Goal: Task Accomplishment & Management: Use online tool/utility

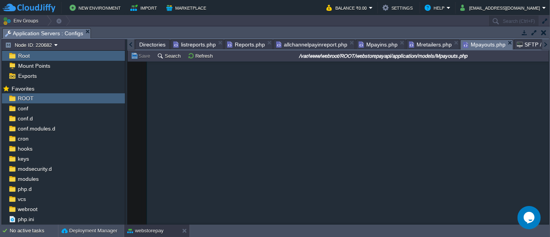
scroll to position [6241, 0]
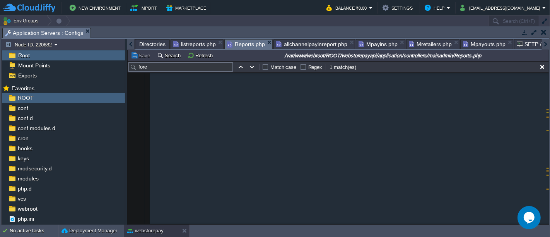
click at [239, 43] on span "Reports.php" at bounding box center [246, 44] width 38 height 10
click at [193, 43] on span "listreports.php" at bounding box center [194, 43] width 43 height 9
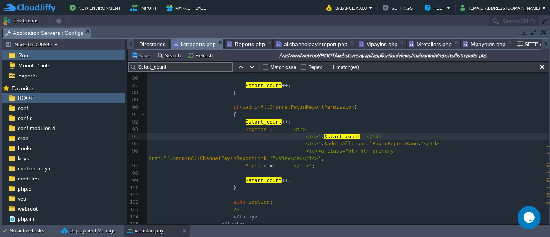
scroll to position [649, 0]
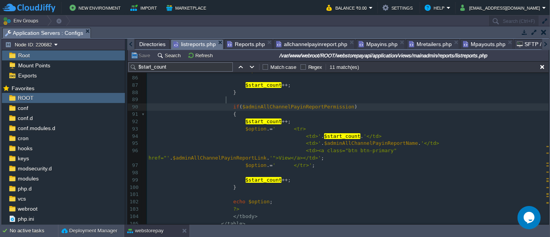
click at [227, 101] on div "xxxxxxxxxx 74 75 $start_count ++ ; 76 } 77 78 if ( $adminPayoutSummaryReportPer…" at bounding box center [348, 136] width 402 height 313
type textarea "if($adminAllChannelPayinReportPermission) { $start_count++; $option.=' <tr> <td…"
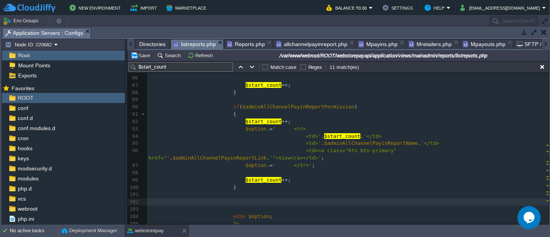
scroll to position [688, 0]
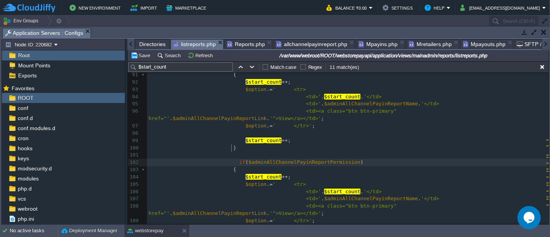
click at [231, 145] on div "xxxxxxxxxx 74 75 $start_count ++ ; 76 } 77 78 if ( $adminPayoutSummaryReportPer…" at bounding box center [348, 144] width 402 height 408
click at [277, 159] on span "$adminAllChannelPayinReportPermission" at bounding box center [298, 162] width 112 height 6
type textarea "Payin"
type input "Payin"
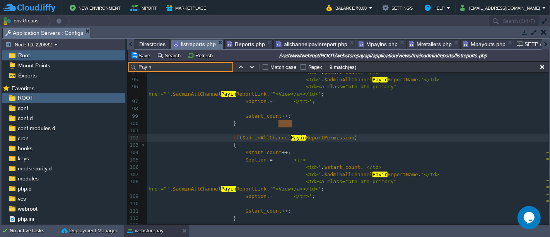
scroll to position [0, 0]
type textarea "OUT"
type textarea "out"
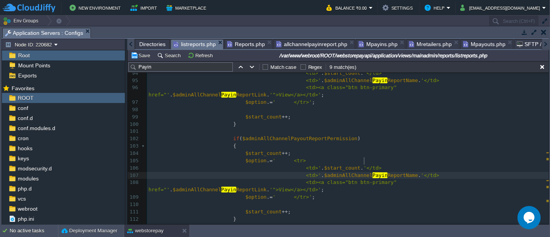
click at [364, 158] on div "xxxxxxxxxx 82 <td>' . $start_count . '</td> 83 <td>' . $adminPayoutSummaryRepor…" at bounding box center [348, 146] width 402 height 343
type textarea "out"
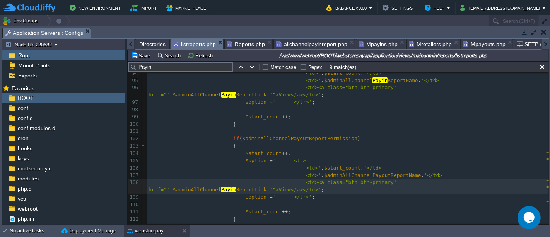
click at [236, 186] on span "Payin" at bounding box center [228, 189] width 15 height 6
type textarea "out"
click at [143, 53] on button "Save" at bounding box center [142, 55] width 22 height 7
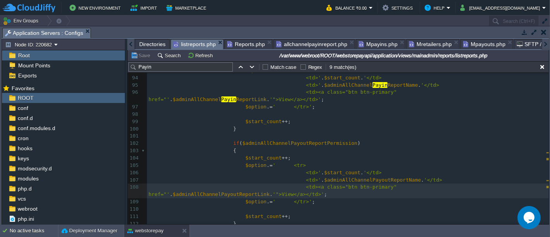
scroll to position [700, 0]
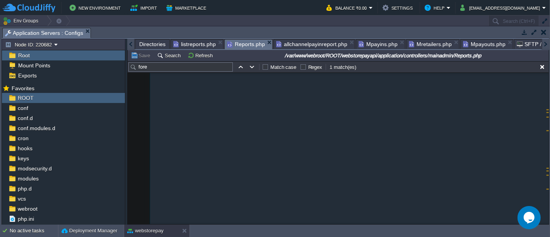
click at [246, 41] on span "Reports.php" at bounding box center [246, 44] width 38 height 10
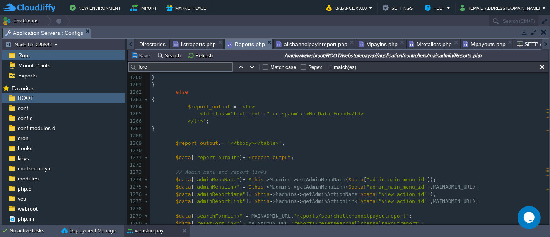
scroll to position [1850, 0]
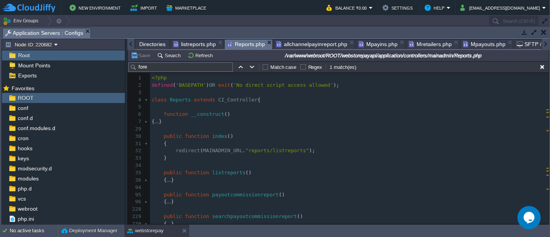
click at [145, 180] on div at bounding box center [147, 179] width 5 height 7
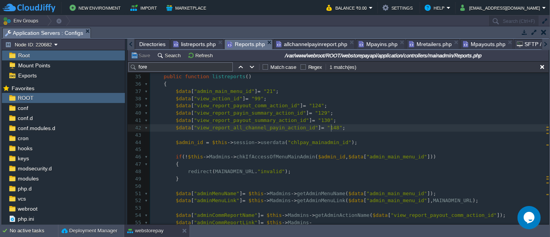
click at [341, 126] on pre "$data [ "view_report_all_channel_payin_action_id" ] = "148" ;" at bounding box center [349, 127] width 399 height 7
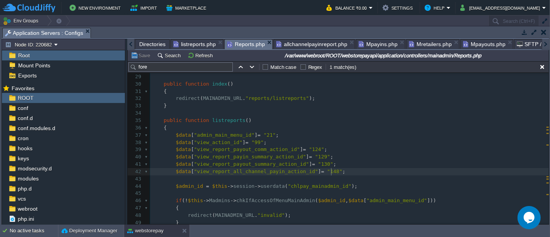
click at [270, 173] on div "xxxxxxxxxx 1 <?php 2 defined ( 'BASEPATH' ) OR exit ( 'No direct script access …" at bounding box center [349, 197] width 399 height 350
type textarea "view_report_all_channel_payin_action_id"
click at [257, 172] on span "view_report_all_channel_payin_action_id" at bounding box center [256, 171] width 118 height 6
click at [227, 172] on span "view_report_all_channel_payin_action_id" at bounding box center [256, 171] width 118 height 6
click at [225, 170] on span "view_report_all_channel_payin_action_id" at bounding box center [256, 171] width 118 height 6
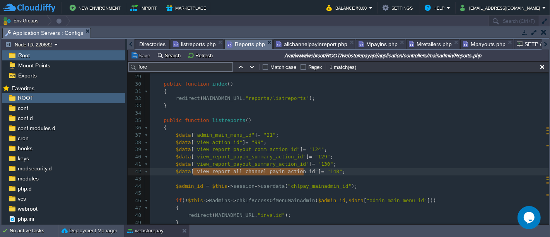
type textarea "view_report_all_channel_payin_action_id"]"
type textarea "all_channel_payin"
type input "all_channel_payin"
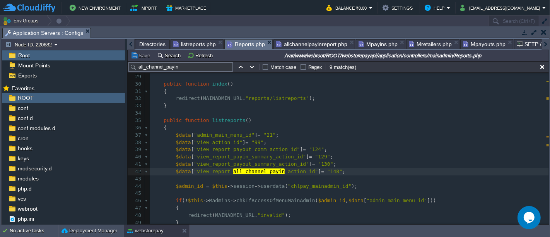
type textarea "$data["view_report_all_channel_payin_action_id"] = "148";"
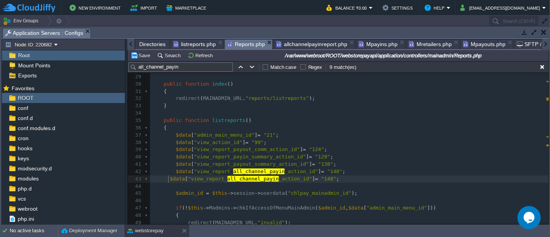
click at [167, 178] on span at bounding box center [161, 179] width 18 height 6
click at [271, 181] on pre "$data [ "view_report_ all_channel_payin _action_id" ] = "148" ;" at bounding box center [349, 178] width 399 height 7
type textarea "out"
click at [334, 175] on div "xxxxxxxxxx $data [ "adminAllChannelPayinReportLink" ] = $this -> Madmins -> get…" at bounding box center [349, 162] width 399 height 284
type textarea "9"
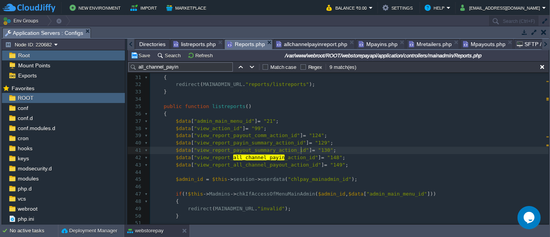
click at [300, 150] on div "xxxxxxxxxx $data [ "adminAllChannelPayinReportLink" ] = $this -> Madmins -> get…" at bounding box center [349, 153] width 399 height 291
click at [300, 143] on div "xxxxxxxxxx $data [ "adminAllChannelPayinReportLink" ] = $this -> Madmins -> get…" at bounding box center [349, 153] width 399 height 291
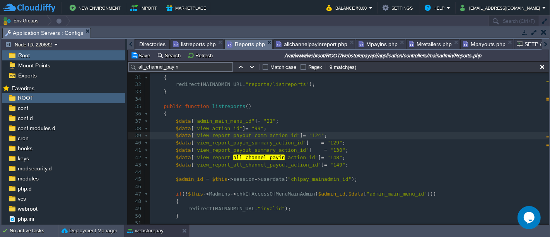
click at [300, 136] on div "xxxxxxxxxx $data [ "adminAllChannelPayinReportLink" ] = $this -> Madmins -> get…" at bounding box center [349, 153] width 399 height 291
click at [301, 130] on div "xxxxxxxxxx $data [ "adminAllChannelPayinReportLink" ] = $this -> Madmins -> get…" at bounding box center [349, 153] width 399 height 291
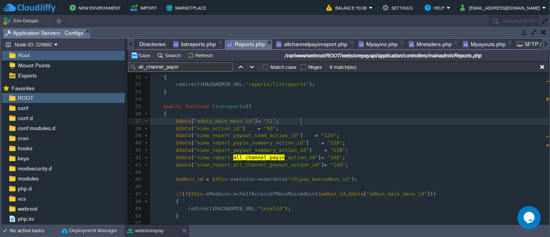
click at [300, 122] on div "xxxxxxxxxx $data [ "adminAllChannelPayinReportLink" ] = $this -> Madmins -> get…" at bounding box center [349, 153] width 399 height 291
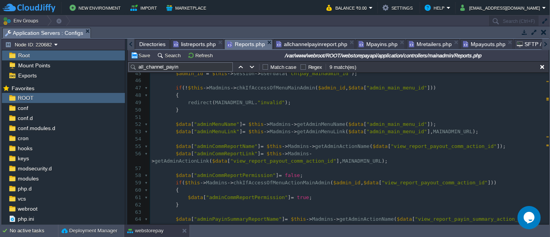
scroll to position [175, 0]
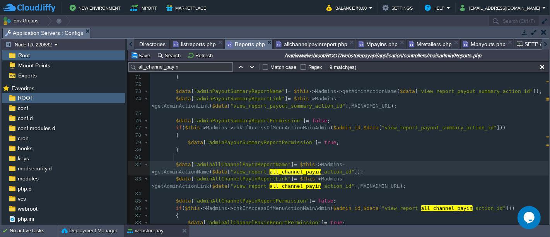
click at [172, 161] on span at bounding box center [173, 164] width 6 height 7
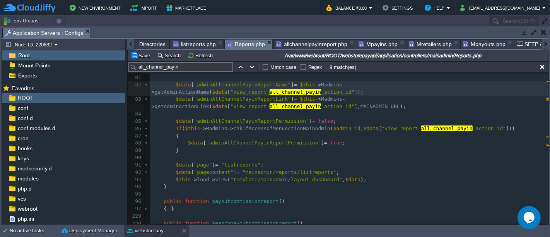
type textarea "$data["adminAllChannelPayinReportName"] = $this->Madmins->getAdminActionName($d…"
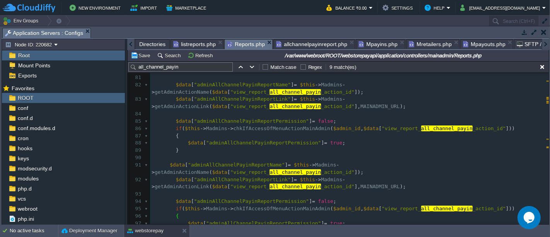
click at [168, 151] on div "xxxxxxxxxx $data [ "admin_main_menu_id" ] = "21" ; 57 58 $data [ "adminCommRepo…" at bounding box center [349, 88] width 399 height 408
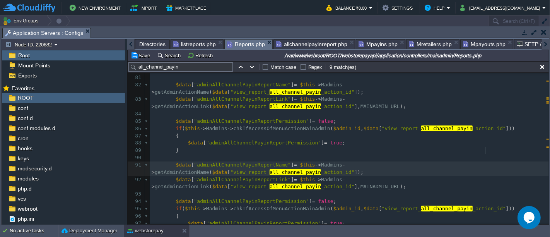
click at [321, 169] on span "all_channel_payin" at bounding box center [294, 172] width 51 height 6
type textarea "out"
click at [246, 161] on pre "$data [ "adminAllChannelPayinReportName" ] = $this -> Madmins -> getAdminAction…" at bounding box center [349, 168] width 399 height 15
type textarea "out"
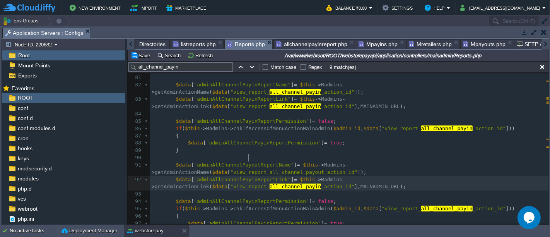
click at [249, 157] on div "xxxxxxxxxx $data [ "admin_main_menu_id" ] = "21" ; 57 58 $data [ "adminCommRepo…" at bounding box center [349, 88] width 399 height 408
type textarea "Payin"
type input "Payin"
type textarea "Payin"
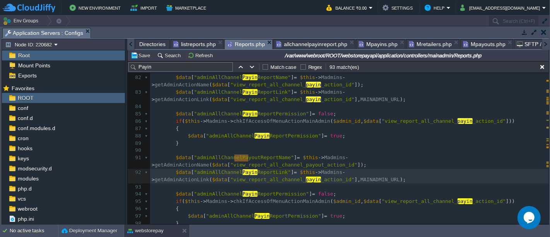
click at [257, 169] on span "ReportLink"" at bounding box center [273, 172] width 33 height 6
type textarea "Payin"
type textarea "out"
click at [303, 163] on div "xxxxxxxxxx $data [ "adminAllChannel Payin ReportLink" ] = $this -> Madmins -> g…" at bounding box center [349, 135] width 399 height 299
type textarea "out"
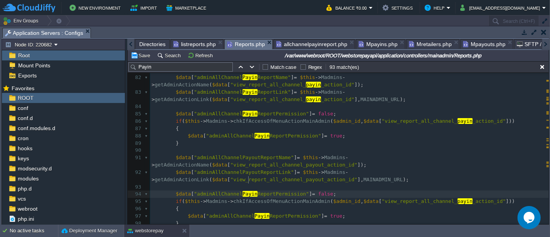
click at [247, 179] on div "xxxxxxxxxx $data [ "adminAllChannel Payin ReportLink" ] = $this -> Madmins -> g…" at bounding box center [349, 135] width 399 height 299
type textarea "out"
click at [444, 184] on div "xxxxxxxxxx $data [ "adminAllChannel Payin ReportLink" ] = $this -> Madmins -> g…" at bounding box center [349, 135] width 399 height 299
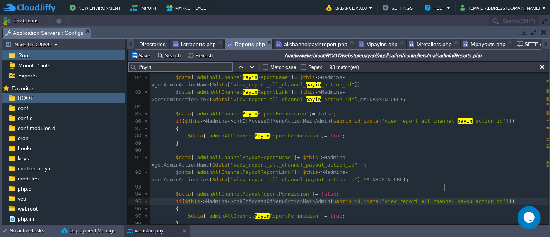
type textarea "out"
click at [257, 200] on div "xxxxxxxxxx $data [ "adminAllChannel Payin ReportLink" ] = $this -> Madmins -> g…" at bounding box center [349, 135] width 399 height 299
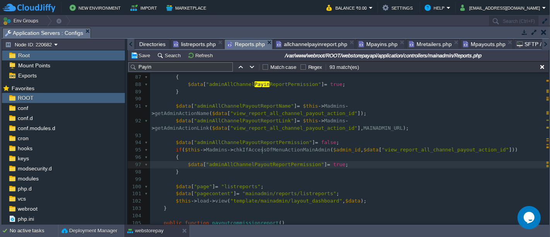
scroll to position [470, 0]
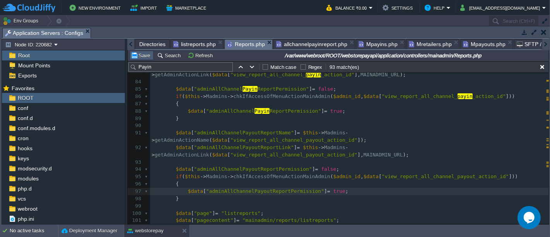
type textarea "out"
click at [140, 58] on button "Save" at bounding box center [142, 55] width 22 height 7
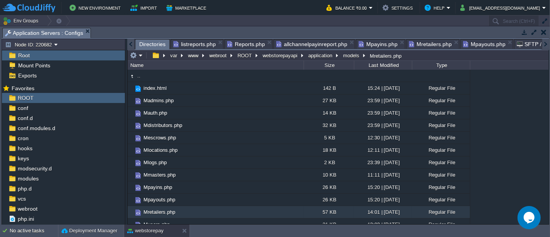
click at [148, 45] on span "Directories" at bounding box center [152, 44] width 26 height 10
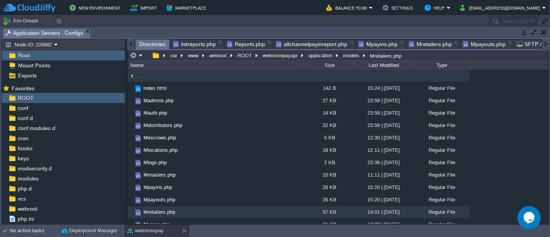
click at [152, 74] on td ".." at bounding box center [216, 76] width 176 height 12
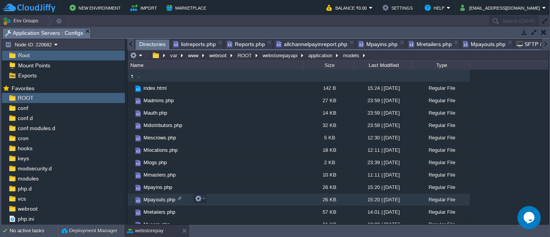
scroll to position [2, 0]
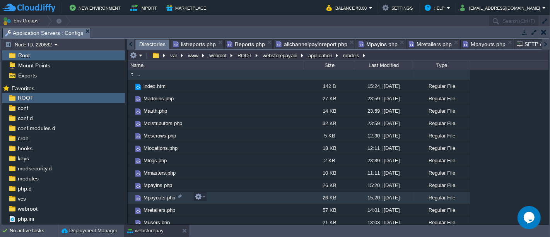
click at [152, 74] on td ".." at bounding box center [216, 74] width 176 height 12
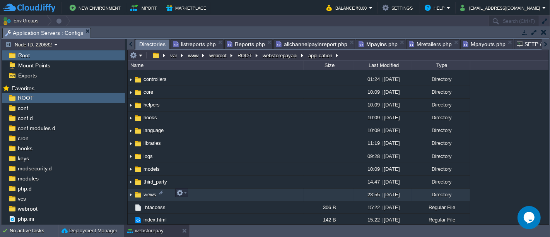
scroll to position [34, 0]
click at [197, 193] on td "views" at bounding box center [216, 194] width 176 height 13
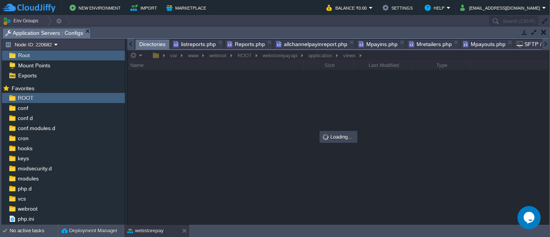
scroll to position [0, 0]
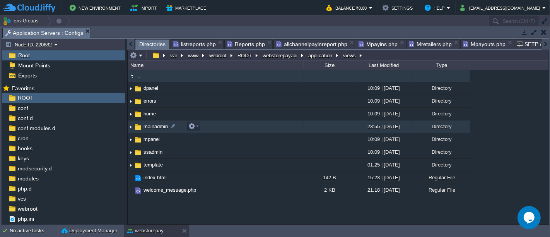
click at [208, 124] on td "mainadmin" at bounding box center [216, 126] width 176 height 13
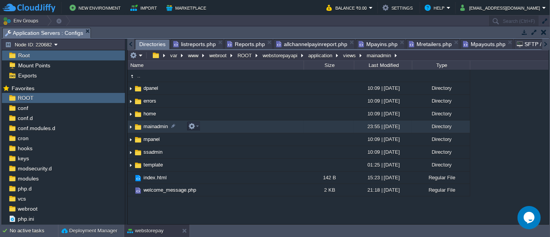
click at [208, 124] on td "mainadmin" at bounding box center [216, 126] width 176 height 13
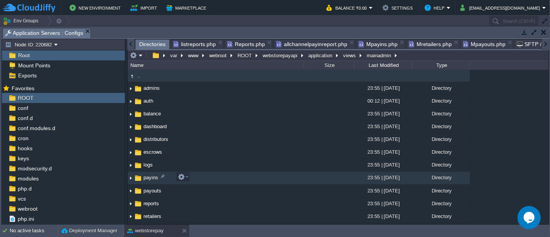
scroll to position [10, 0]
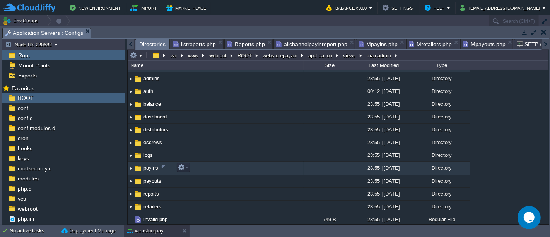
click at [206, 168] on td "payins" at bounding box center [216, 168] width 176 height 13
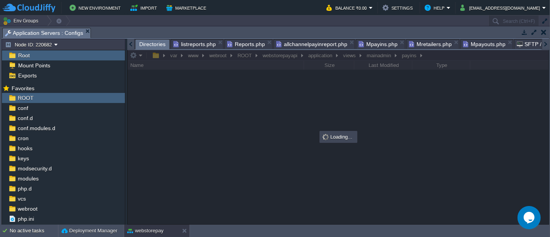
scroll to position [0, 0]
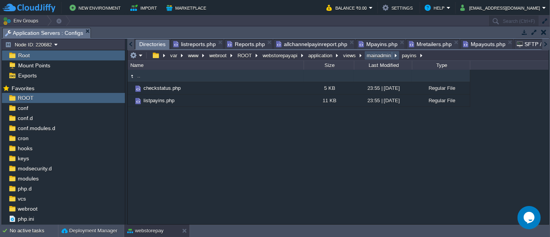
click at [373, 55] on button "mainadmin" at bounding box center [378, 55] width 27 height 7
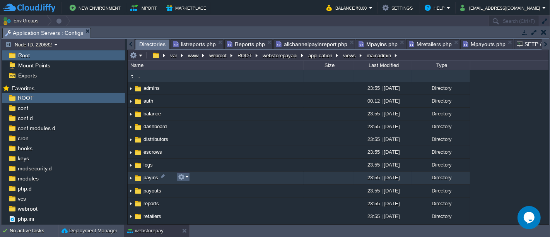
scroll to position [10, 0]
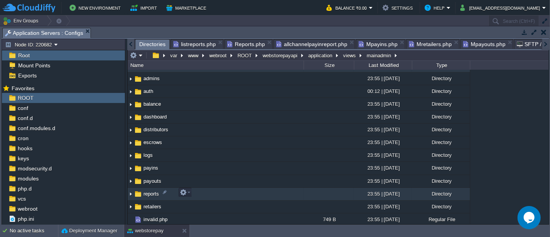
click at [196, 189] on td "reports" at bounding box center [216, 193] width 176 height 13
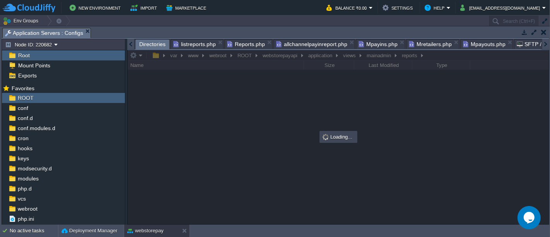
scroll to position [0, 0]
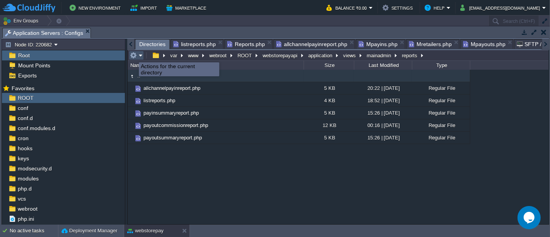
click at [133, 55] on button "button" at bounding box center [133, 55] width 7 height 7
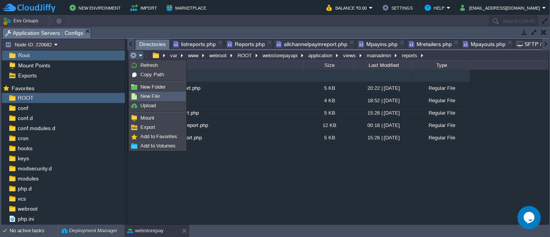
click at [160, 99] on link "New File" at bounding box center [157, 96] width 55 height 9
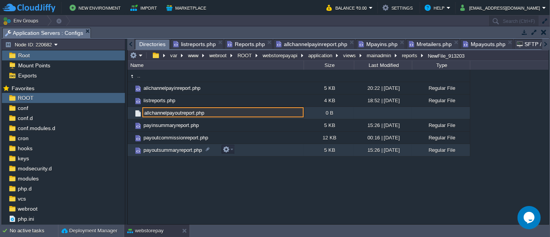
type input "allchannelpayoutreport.php"
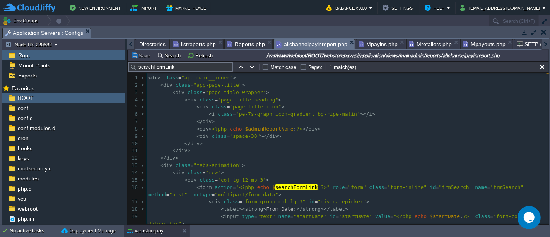
click at [310, 45] on span "allchannelpayinreport.php" at bounding box center [311, 44] width 71 height 10
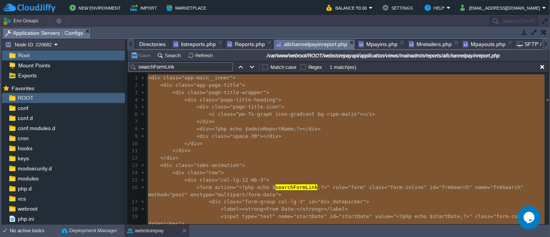
type textarea "<div class="app-main__inner"> <div class="app-page-title"> <div class="page-tit…"
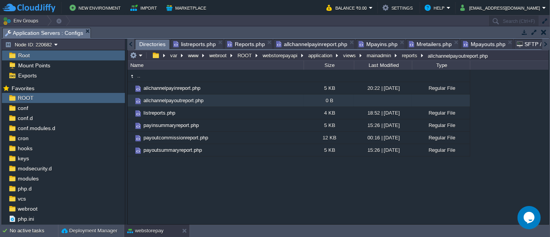
click at [158, 40] on span "Directories" at bounding box center [152, 44] width 26 height 10
click at [257, 102] on td "allchannelpayoutreport.php" at bounding box center [216, 100] width 176 height 12
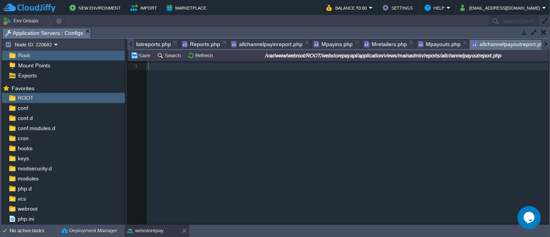
scroll to position [2, 0]
click at [371, 148] on div "1 1 ​" at bounding box center [344, 148] width 433 height 174
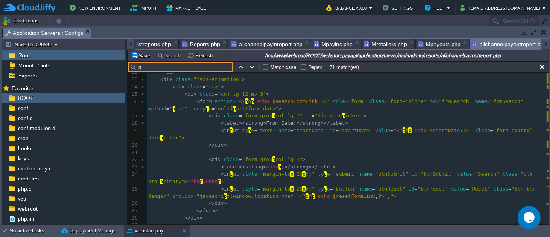
scroll to position [0, 0]
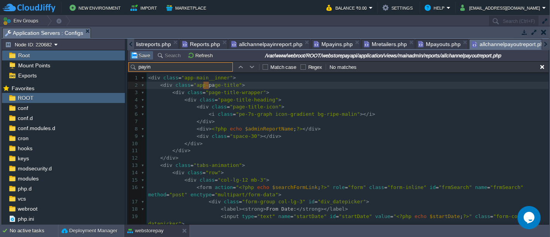
type input "payin"
click at [138, 56] on button "Save" at bounding box center [142, 55] width 22 height 7
